Goal: Information Seeking & Learning: Learn about a topic

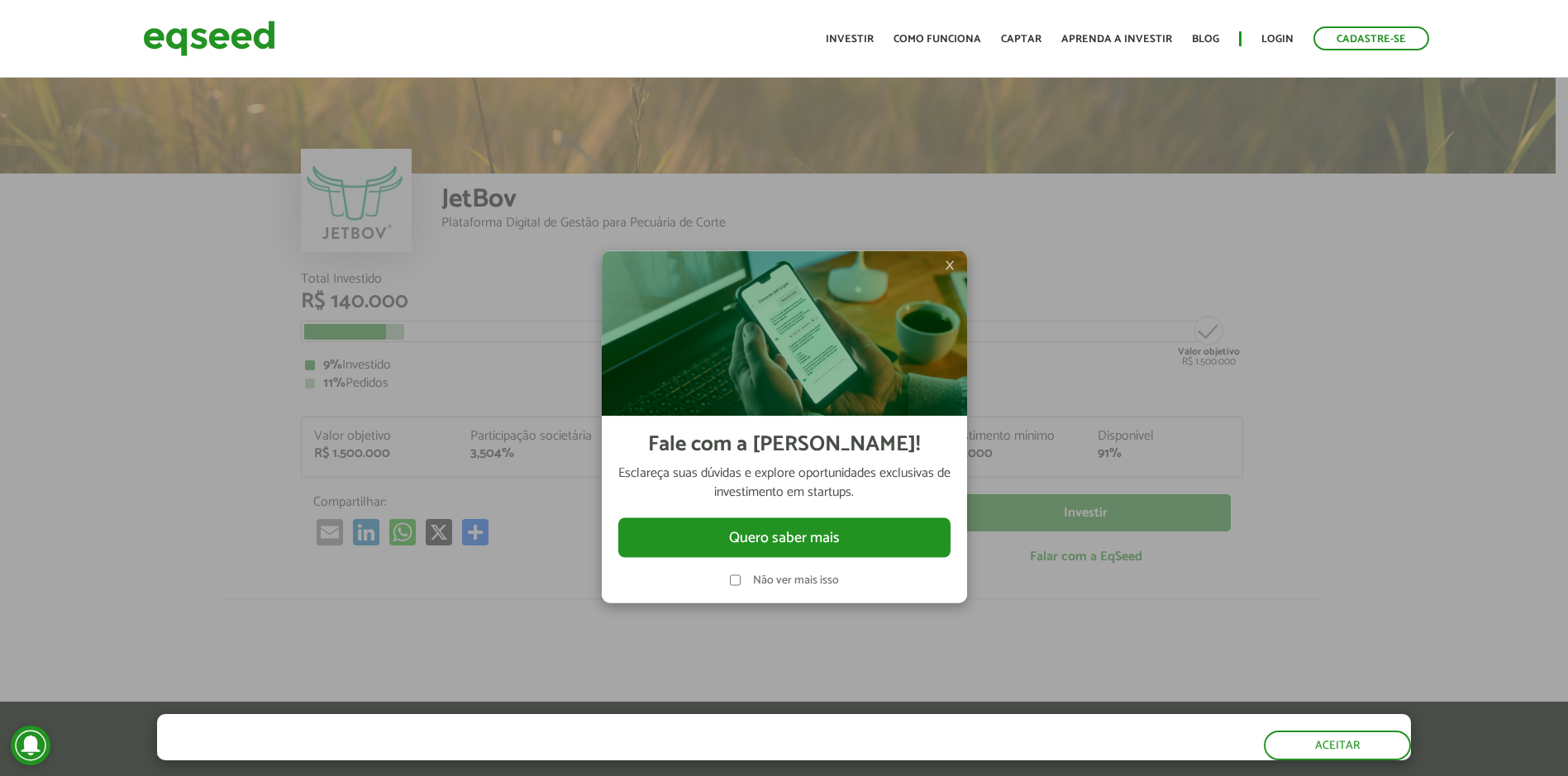
click at [951, 262] on span "×" at bounding box center [950, 264] width 10 height 19
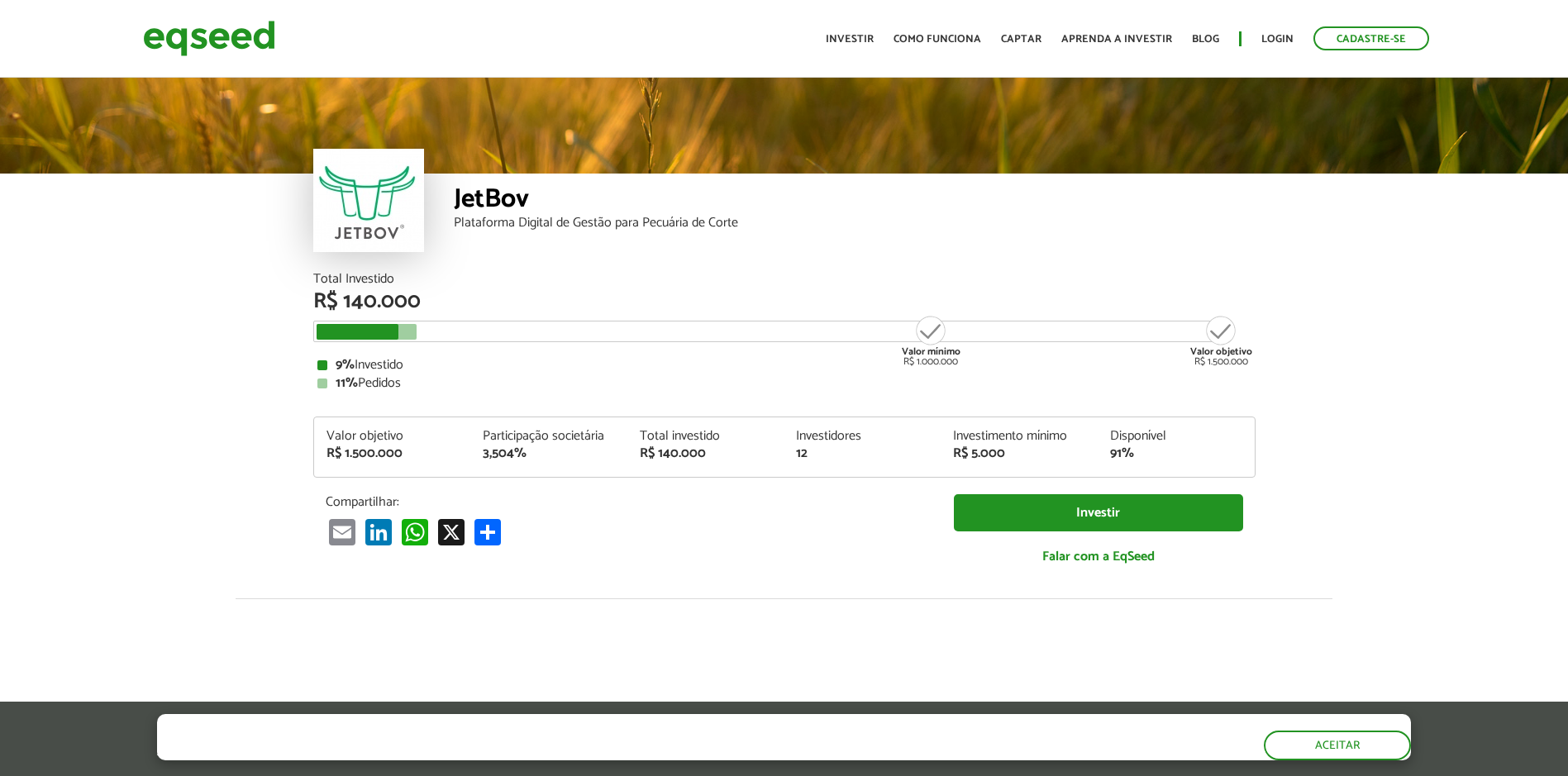
scroll to position [2036, 0]
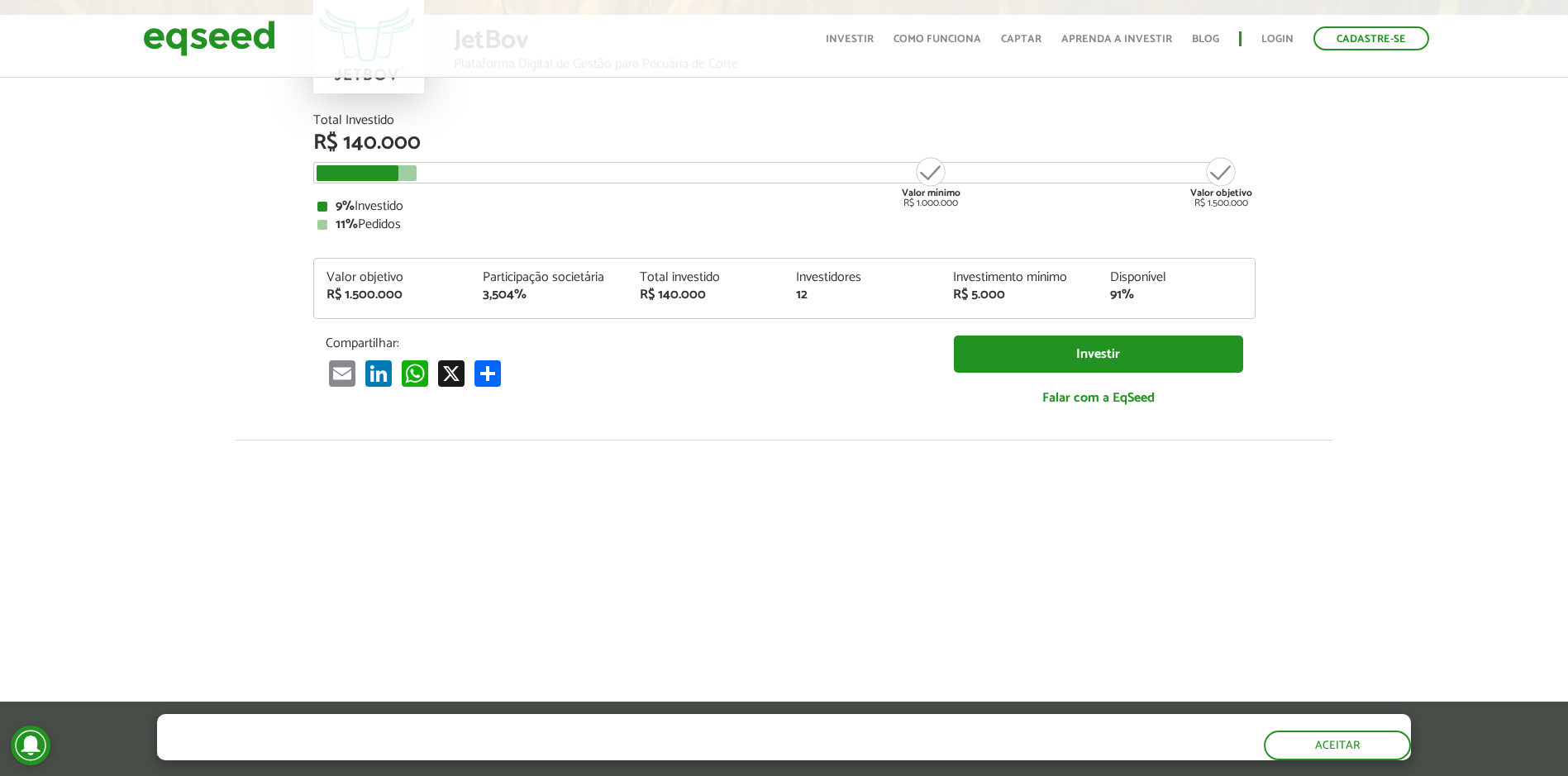
scroll to position [0, 0]
